Goal: Task Accomplishment & Management: Use online tool/utility

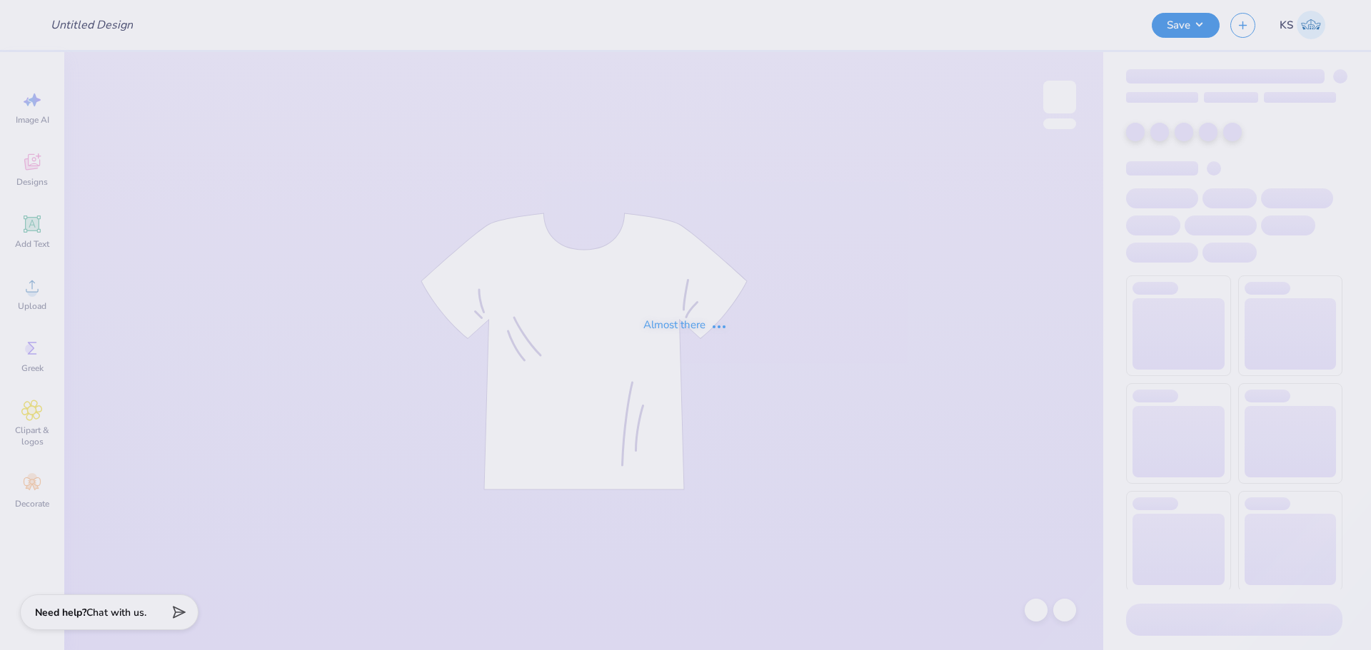
type input "Pi phi general!"
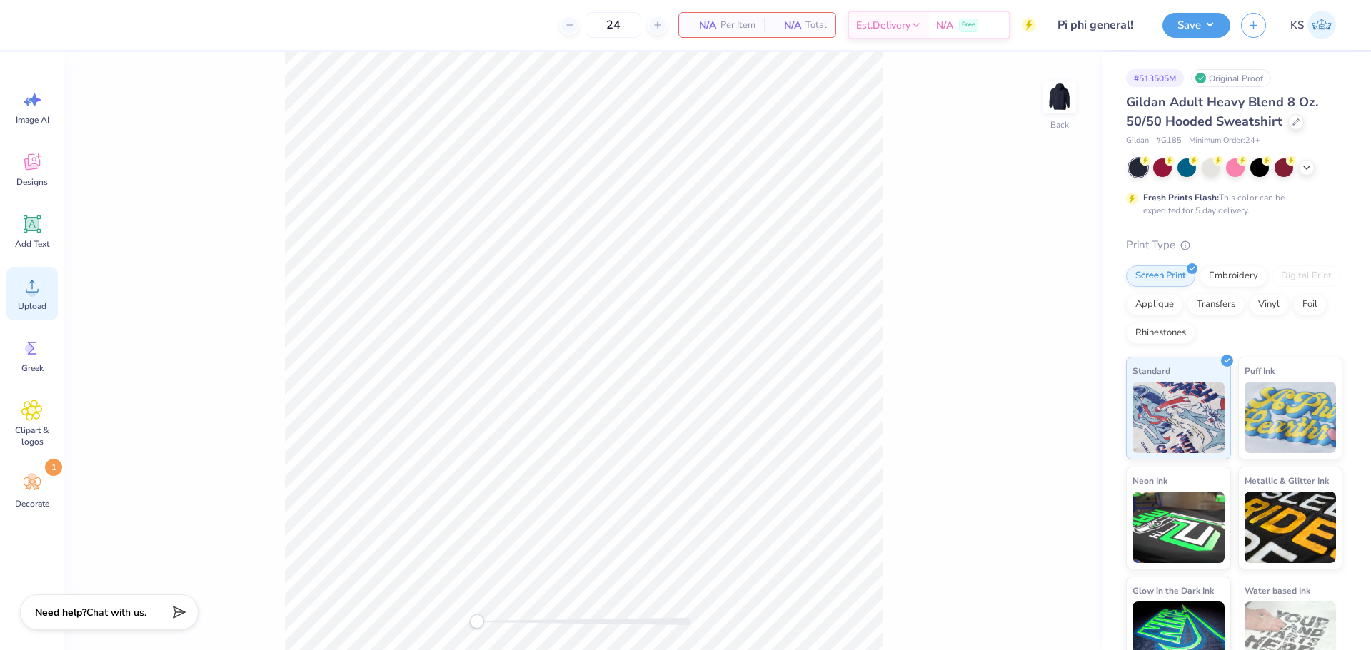
click at [35, 288] on icon at bounding box center [31, 286] width 21 height 21
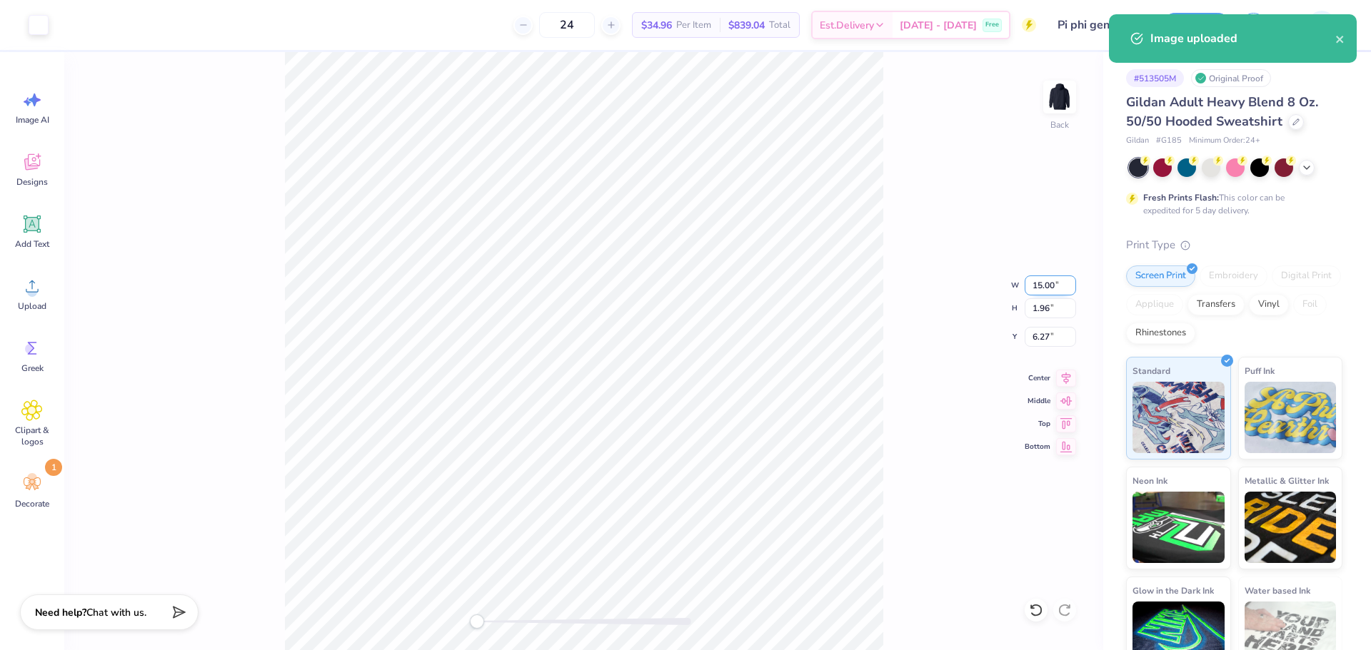
click at [1040, 283] on input "15.00" at bounding box center [1049, 286] width 51 height 20
type input "4.00"
type input "0.52"
type input "6.99"
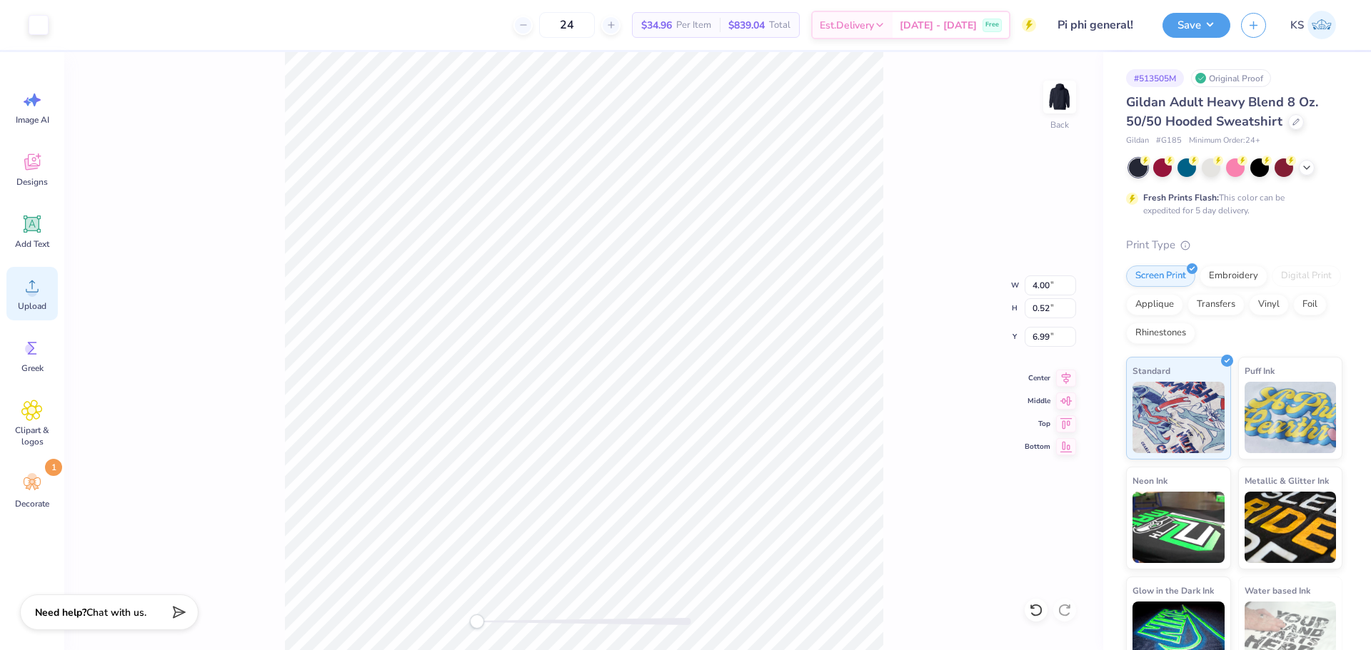
click at [22, 288] on icon at bounding box center [31, 286] width 21 height 21
type input "15.00"
type input "5.95"
type input "4.28"
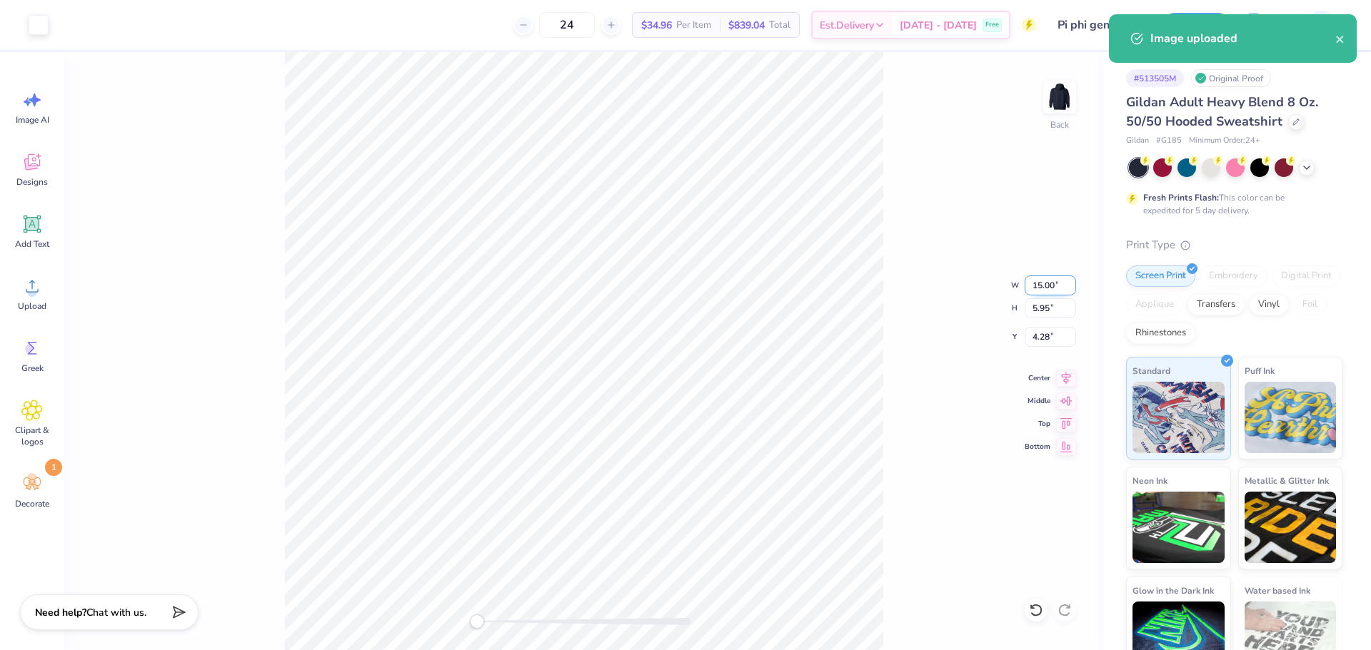
click at [1040, 287] on input "15.00" at bounding box center [1049, 286] width 51 height 20
type input "8.00"
type input "3.17"
type input "5.66"
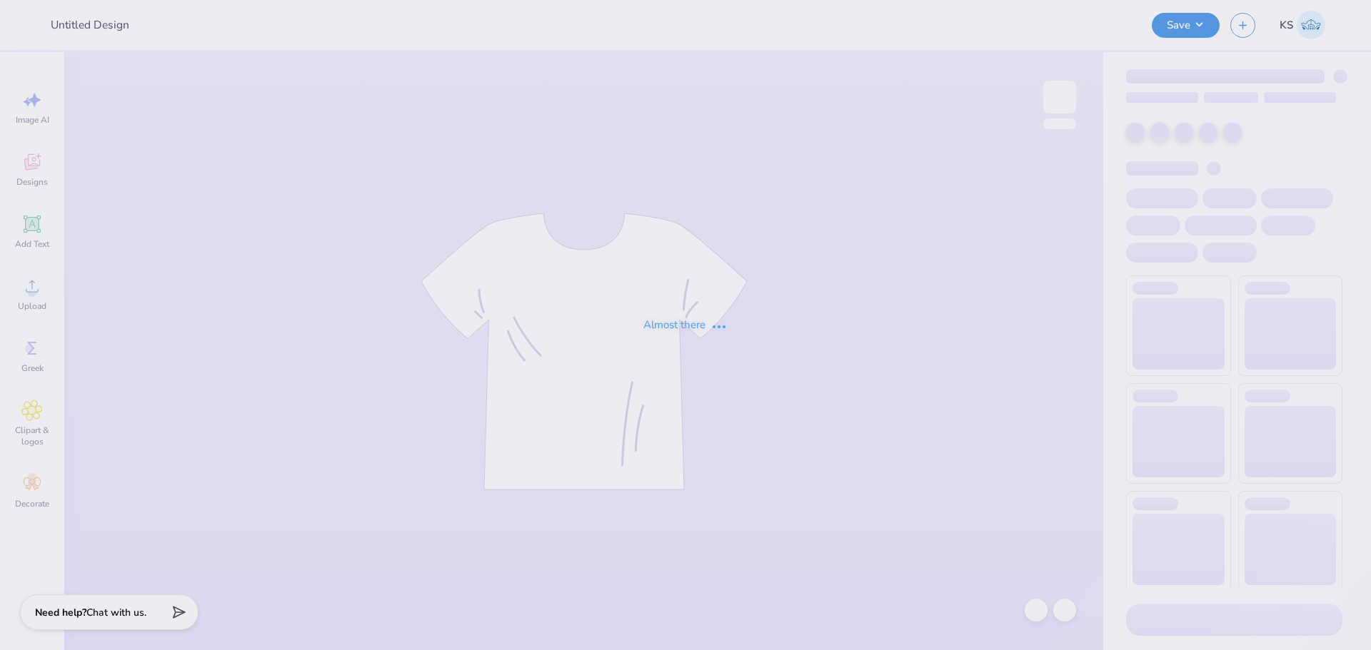
type input "AGD x CHI PHI Shirts"
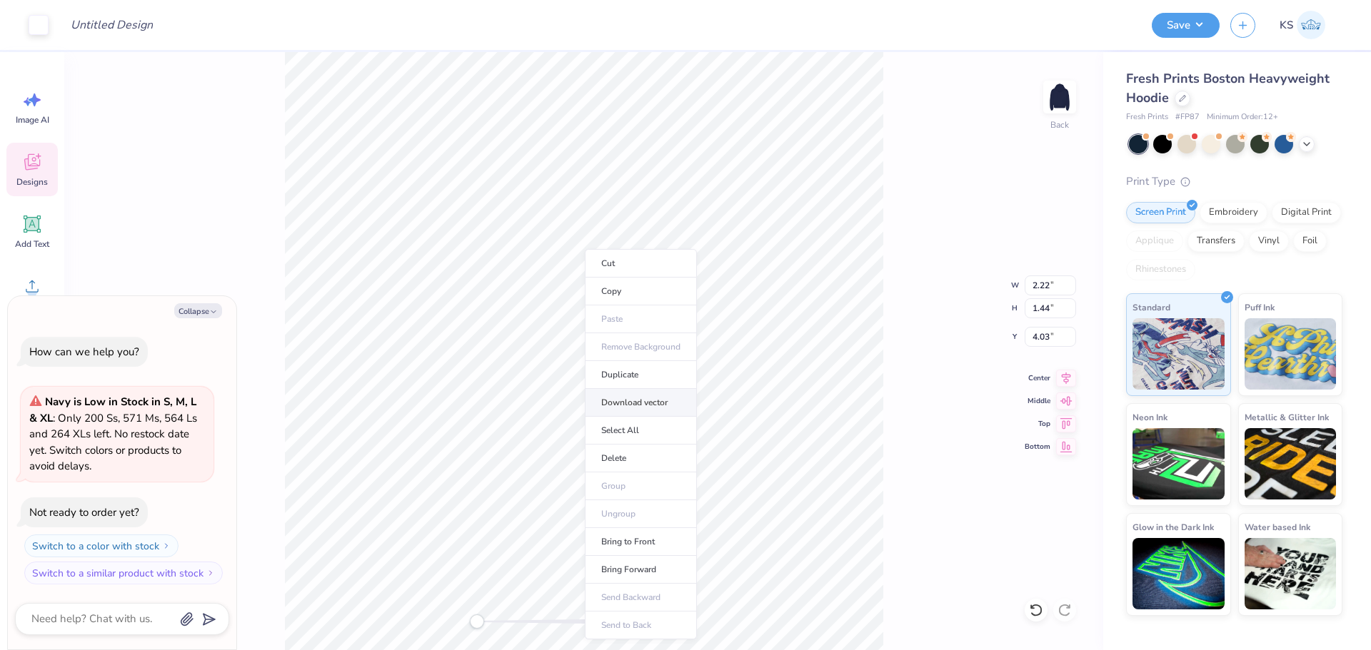
click at [650, 404] on li "Download vector" at bounding box center [641, 403] width 112 height 28
type textarea "x"
type input "3.50"
type input "2.16"
type input "3.00"
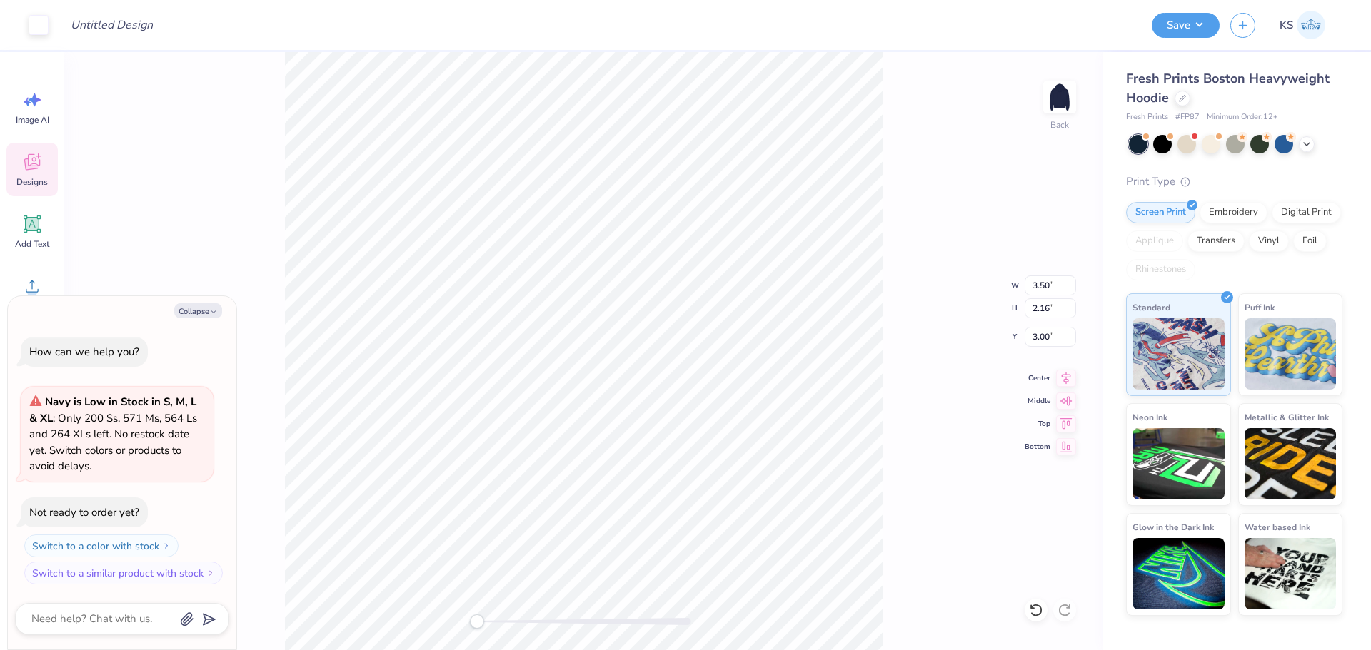
click at [500, 623] on div at bounding box center [584, 621] width 214 height 7
type textarea "x"
type input "2.74"
type input "1.01"
type input "5.48"
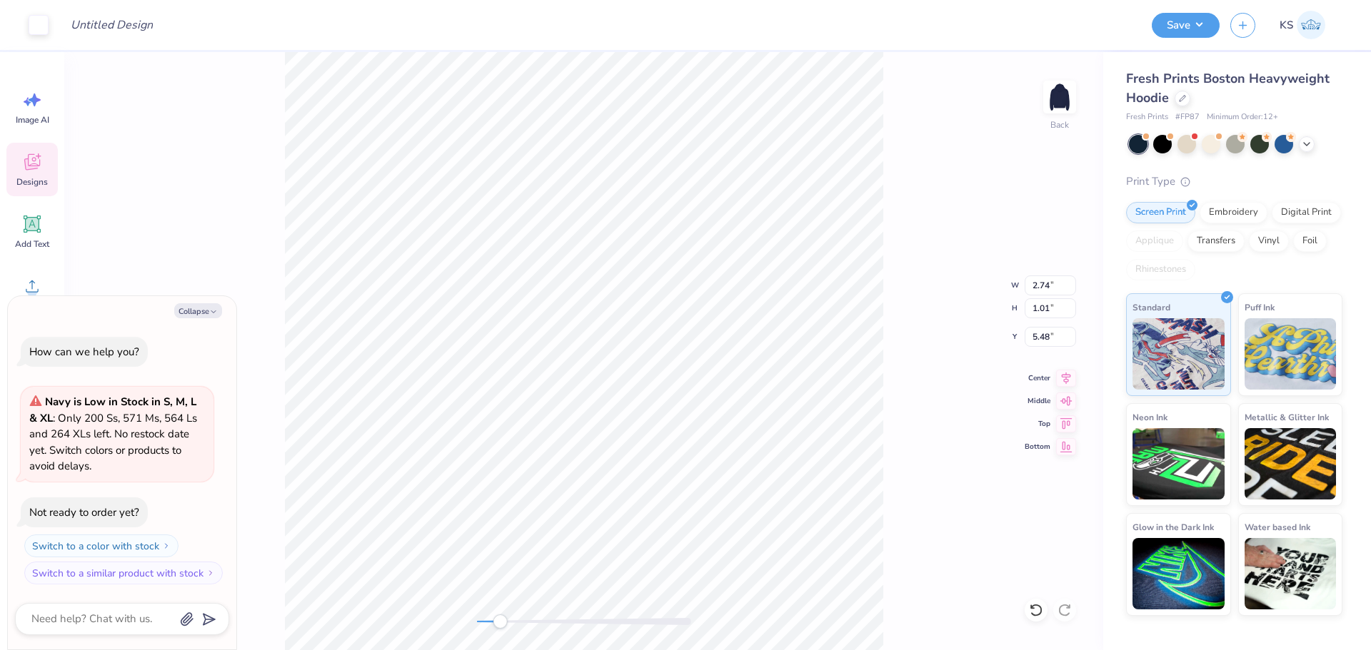
type textarea "x"
